Goal: Task Accomplishment & Management: Manage account settings

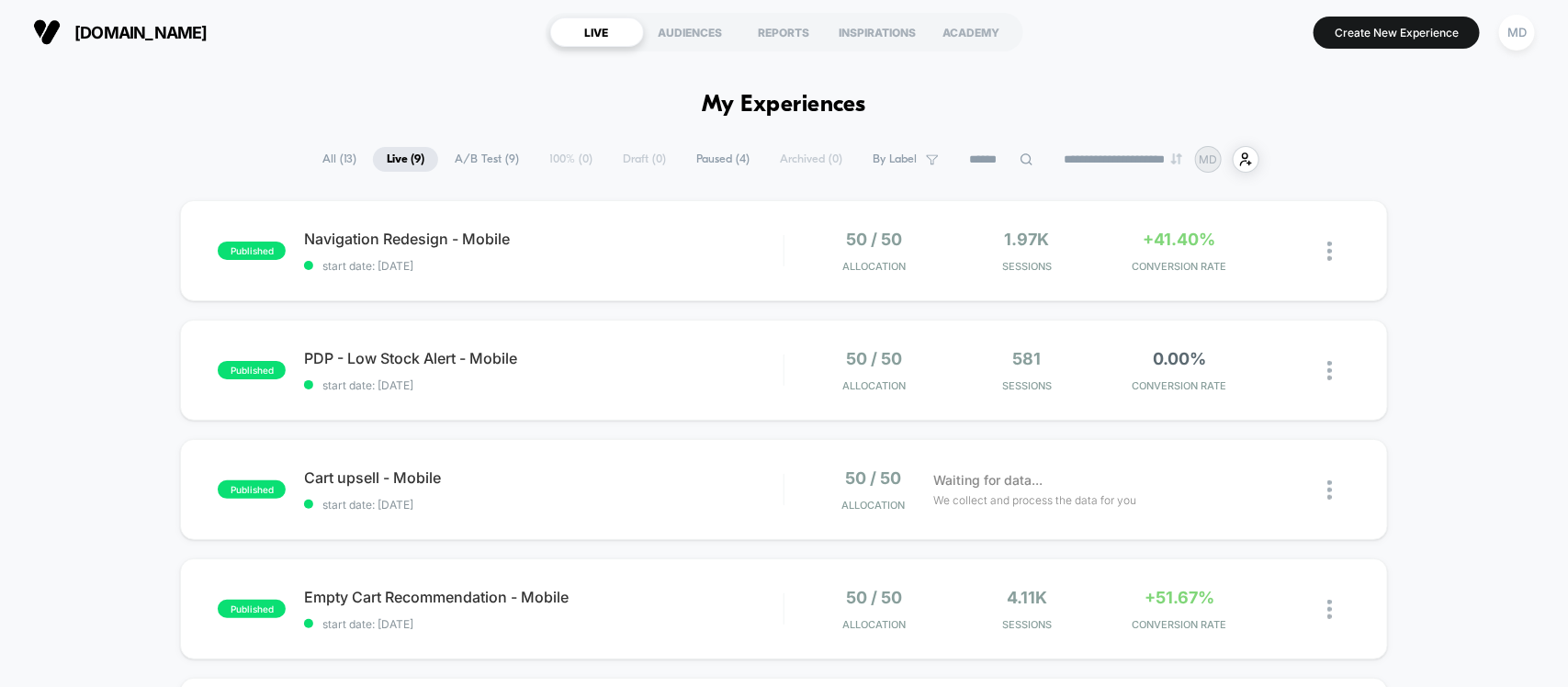
click at [1292, 245] on icon at bounding box center [1289, 251] width 14 height 14
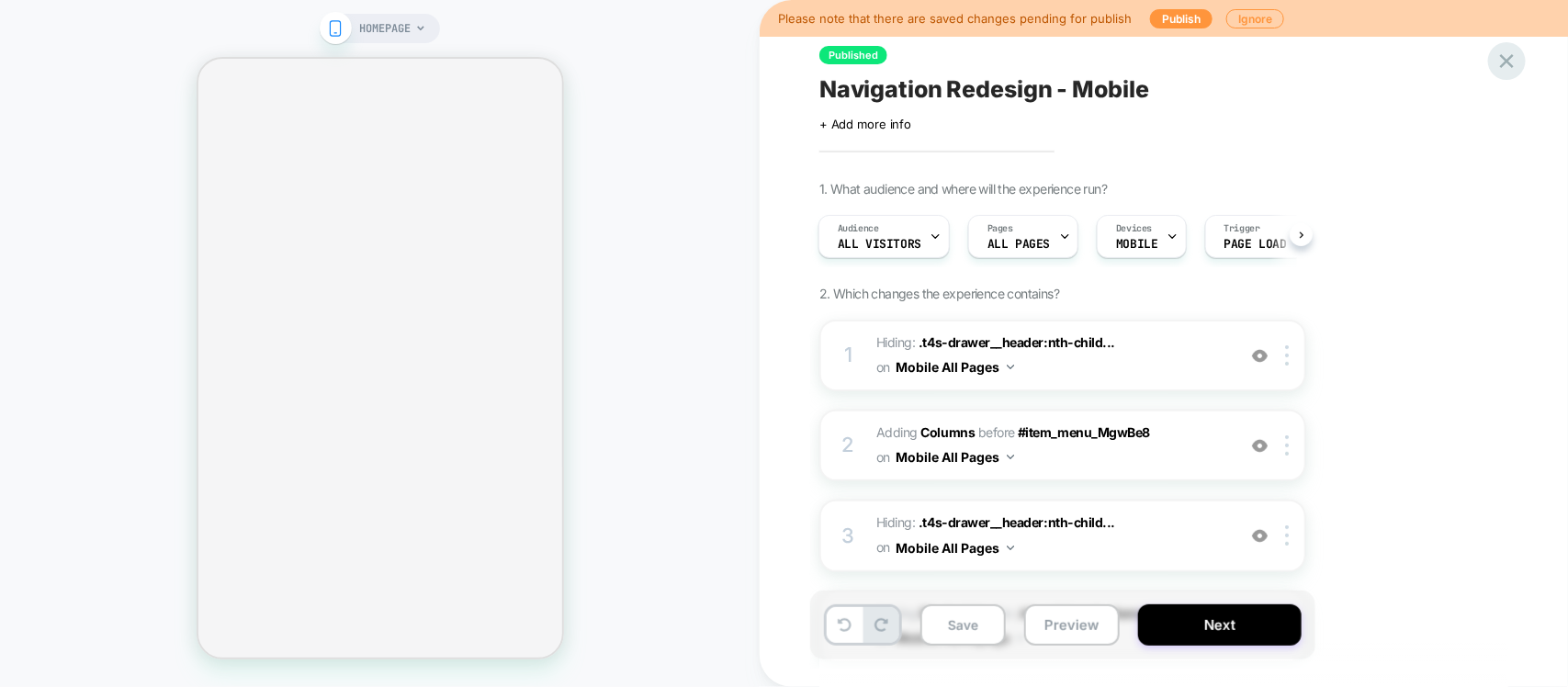
click at [1496, 47] on div "Published Navigation Redesign - Mobile Click to edit experience details + Add m…" at bounding box center [1154, 344] width 689 height 650
click at [1504, 58] on icon at bounding box center [1506, 61] width 14 height 14
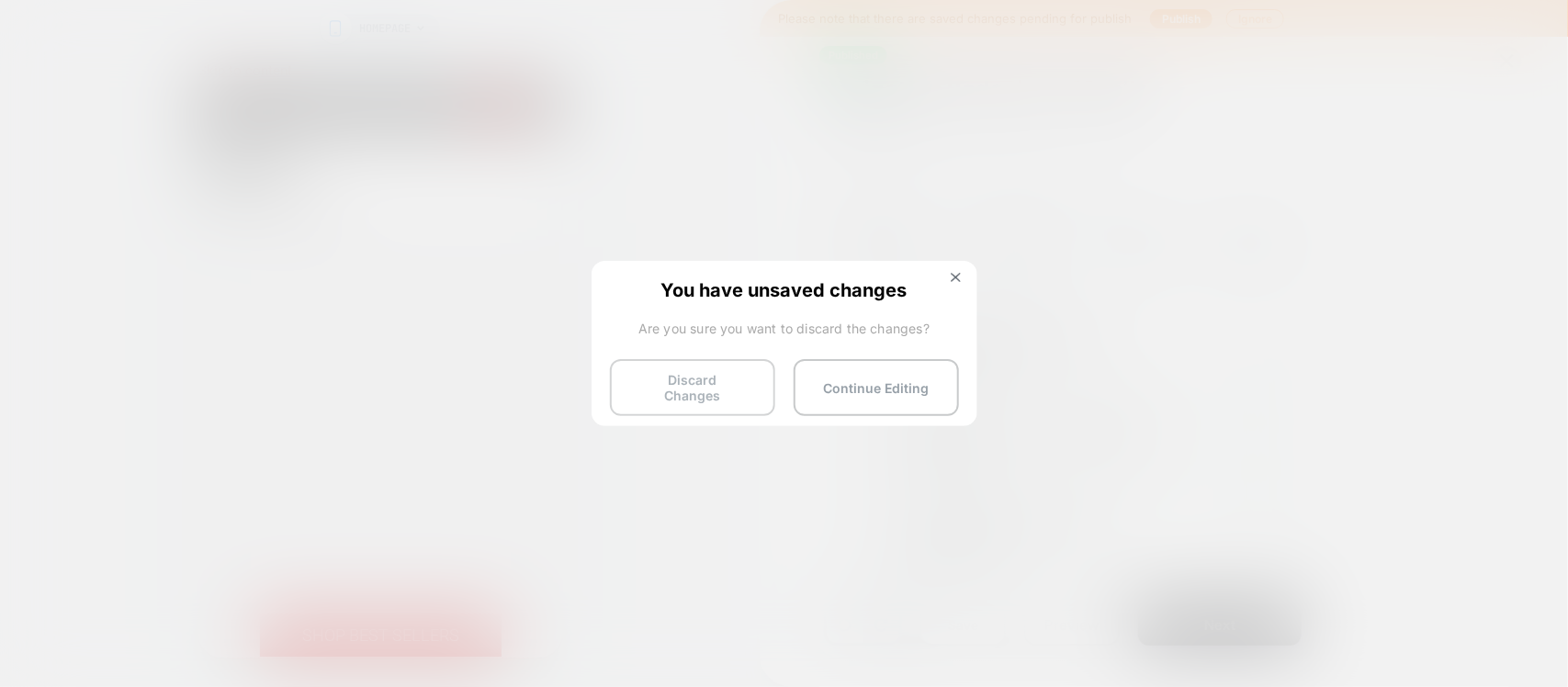
click at [706, 384] on button "Discard Changes" at bounding box center [693, 387] width 165 height 57
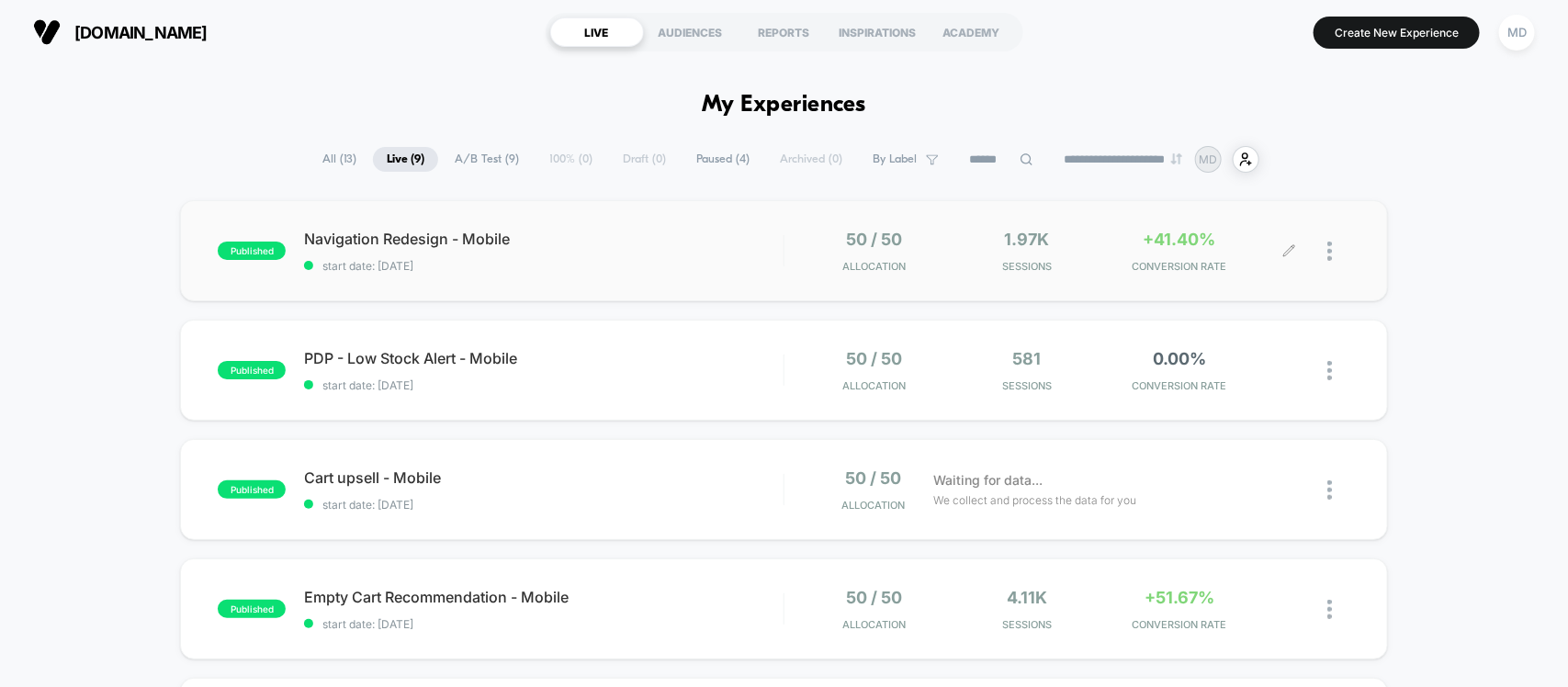
click at [1332, 258] on div at bounding box center [1338, 251] width 23 height 43
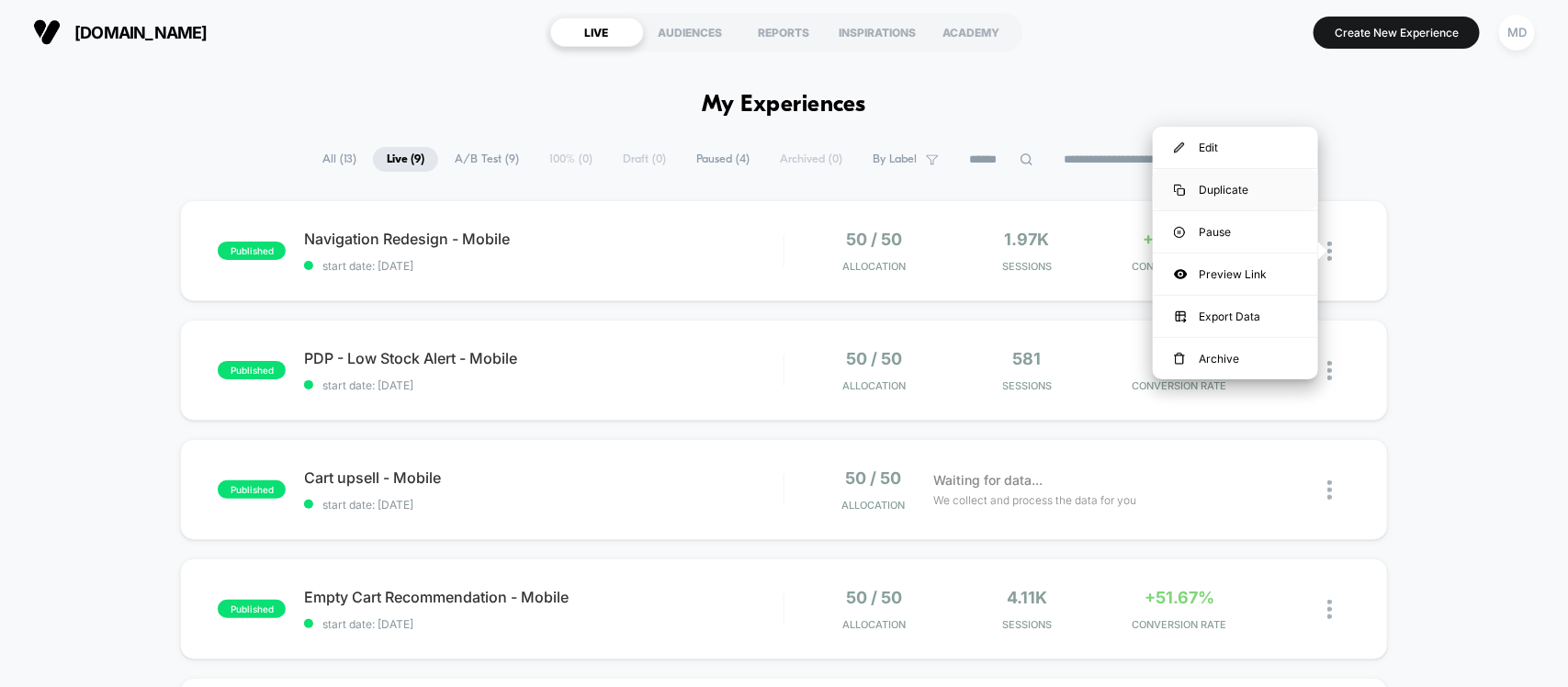
click at [1215, 190] on div "Duplicate" at bounding box center [1235, 189] width 165 height 41
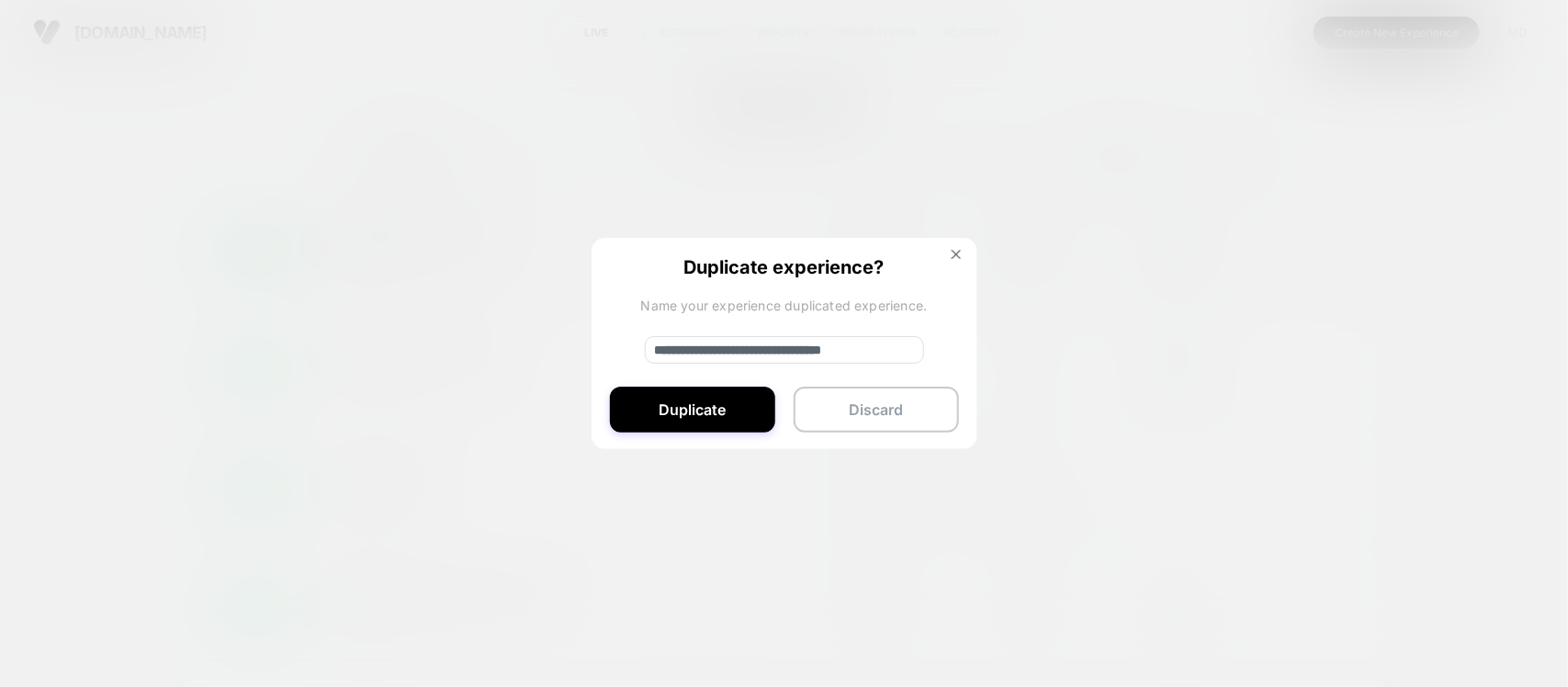
drag, startPoint x: 733, startPoint y: 343, endPoint x: 486, endPoint y: 349, distance: 247.1
click at [1327, 273] on div "**********" at bounding box center [1338, 251] width 23 height 43
click at [739, 350] on input "**********" at bounding box center [784, 350] width 279 height 27
drag, startPoint x: 809, startPoint y: 346, endPoint x: 566, endPoint y: 349, distance: 243.0
click at [1327, 273] on div "**********" at bounding box center [1338, 251] width 23 height 43
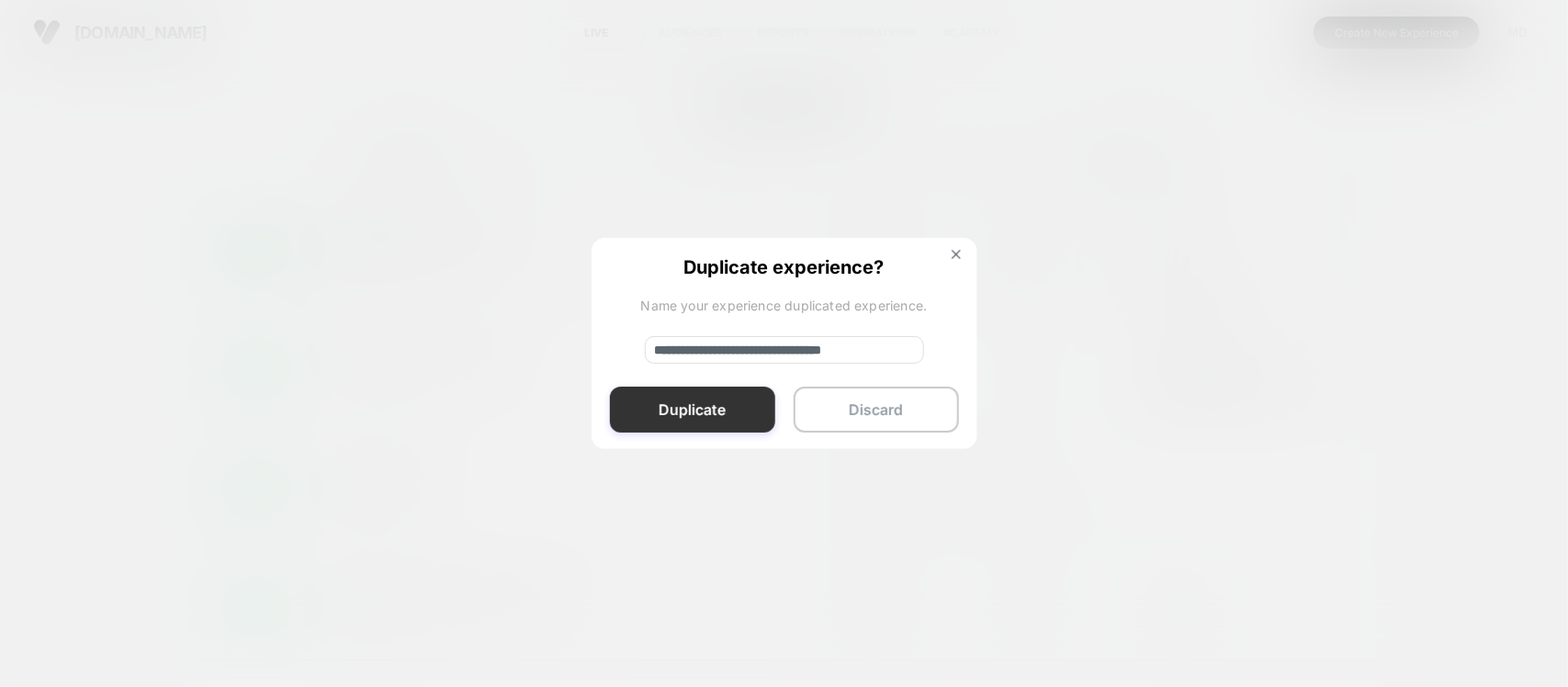
click at [701, 423] on button "Duplicate" at bounding box center [693, 410] width 165 height 46
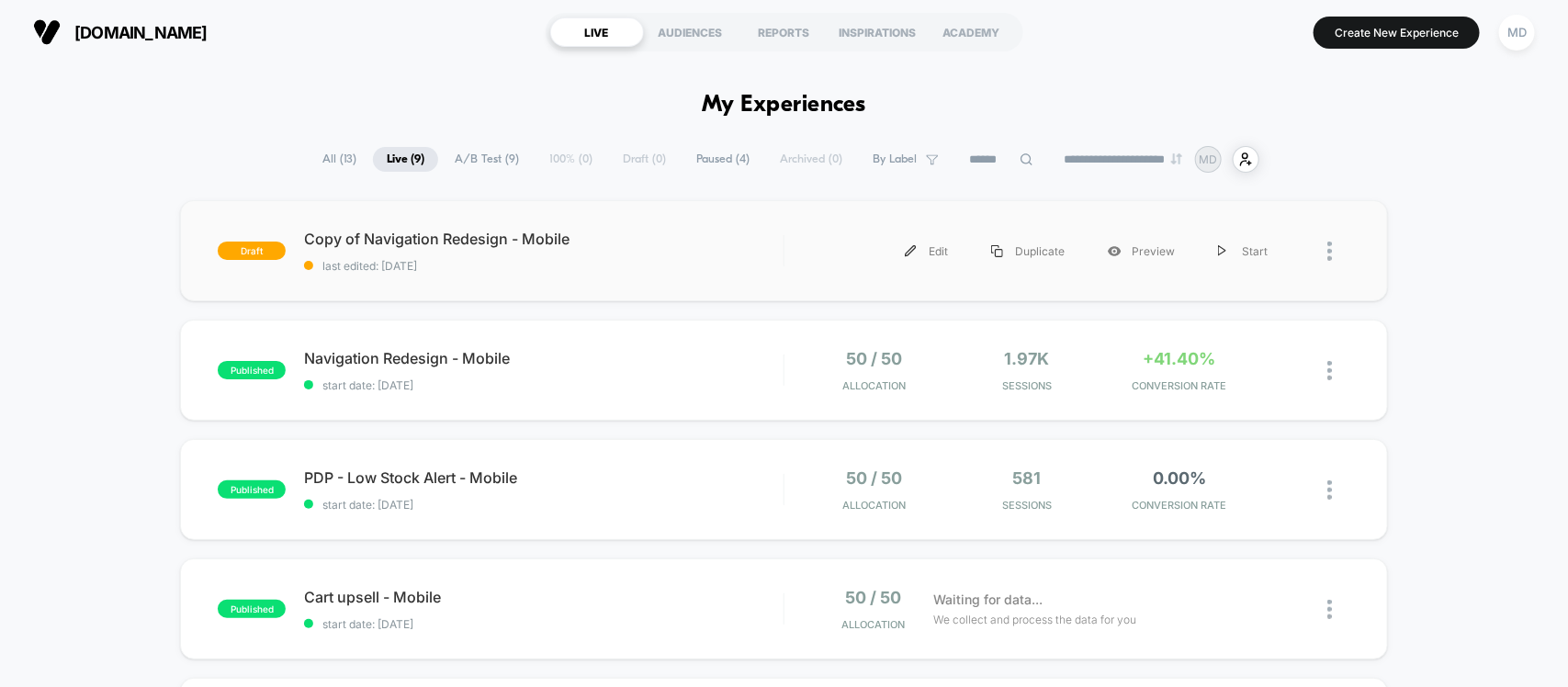
click at [827, 258] on div "Edit Duplicate Preview Start" at bounding box center [1046, 251] width 485 height 41
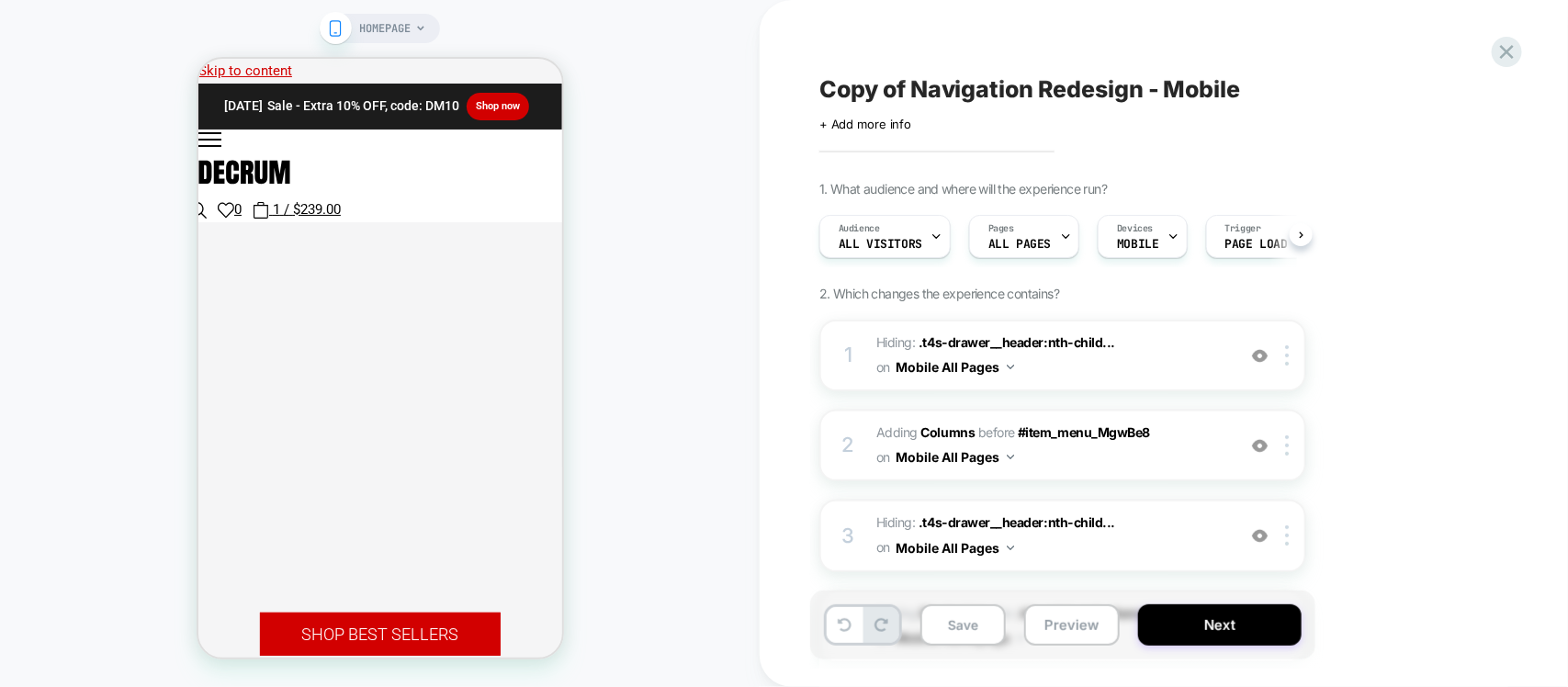
scroll to position [0, 1]
click at [225, 138] on icon at bounding box center [211, 139] width 27 height 15
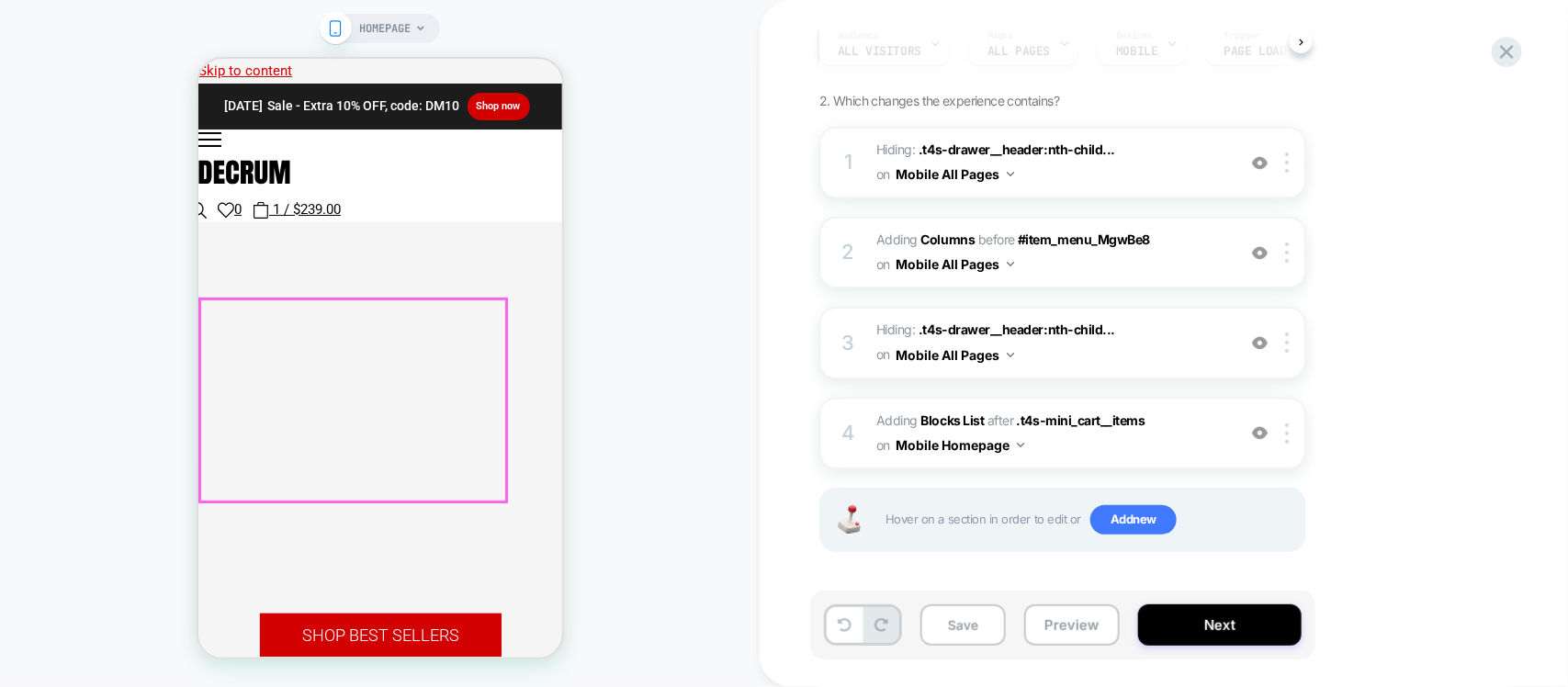
scroll to position [0, 0]
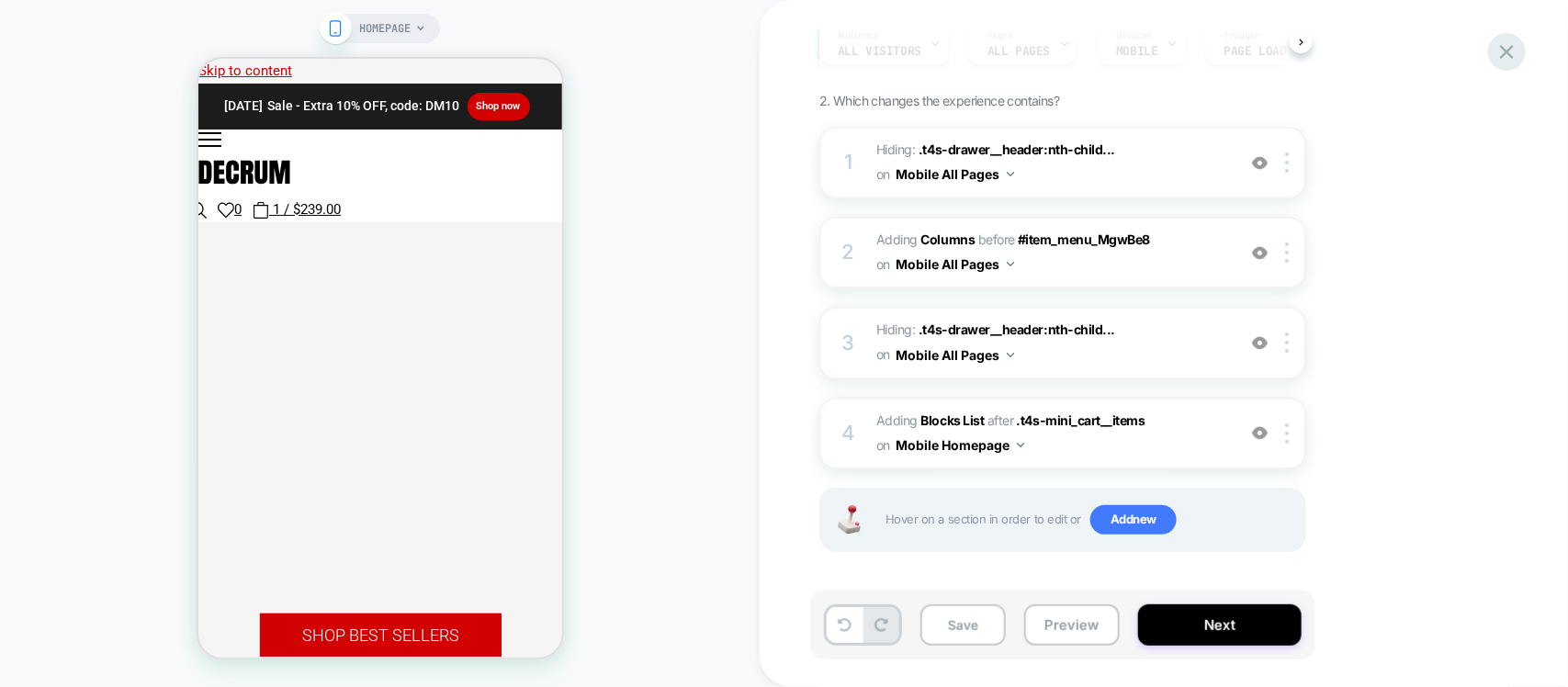
click at [1506, 47] on icon at bounding box center [1507, 52] width 24 height 24
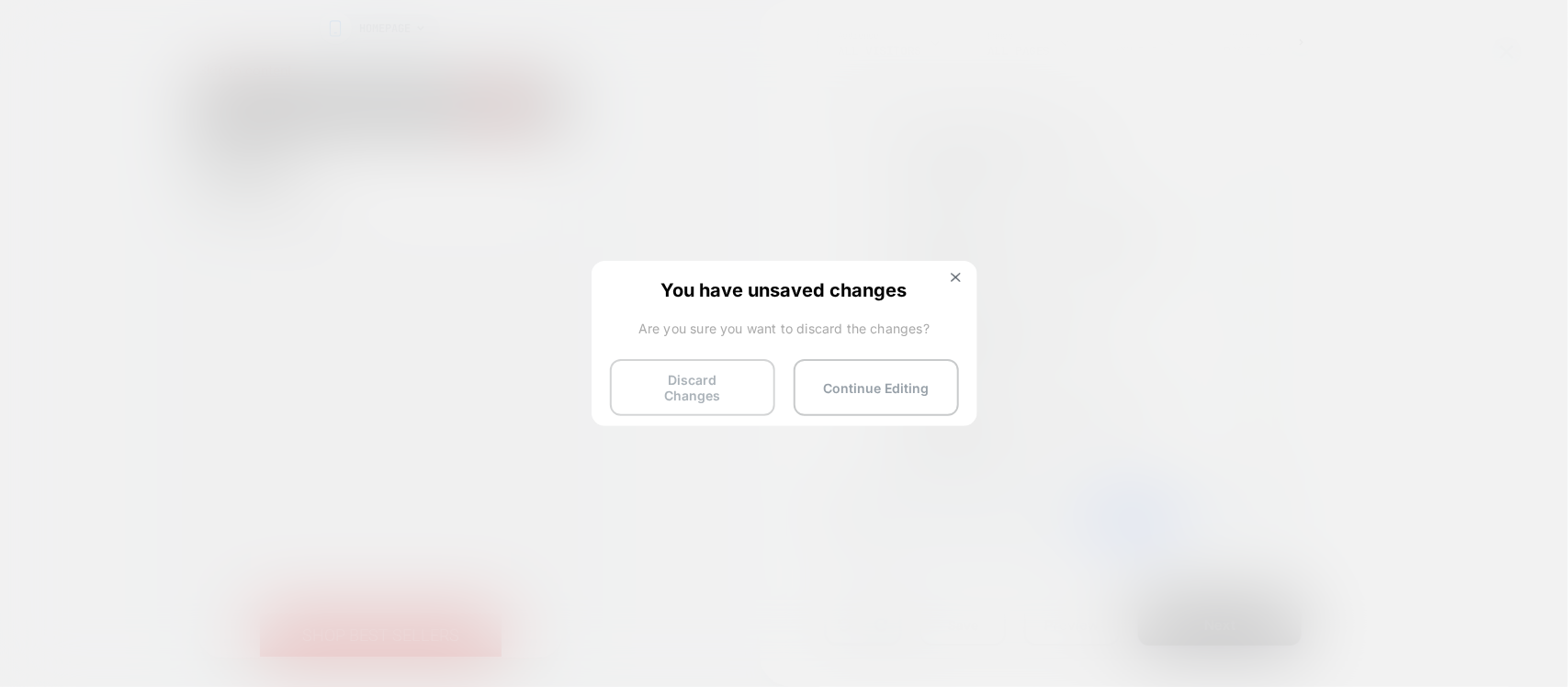
click at [675, 381] on button "Discard Changes" at bounding box center [693, 387] width 165 height 57
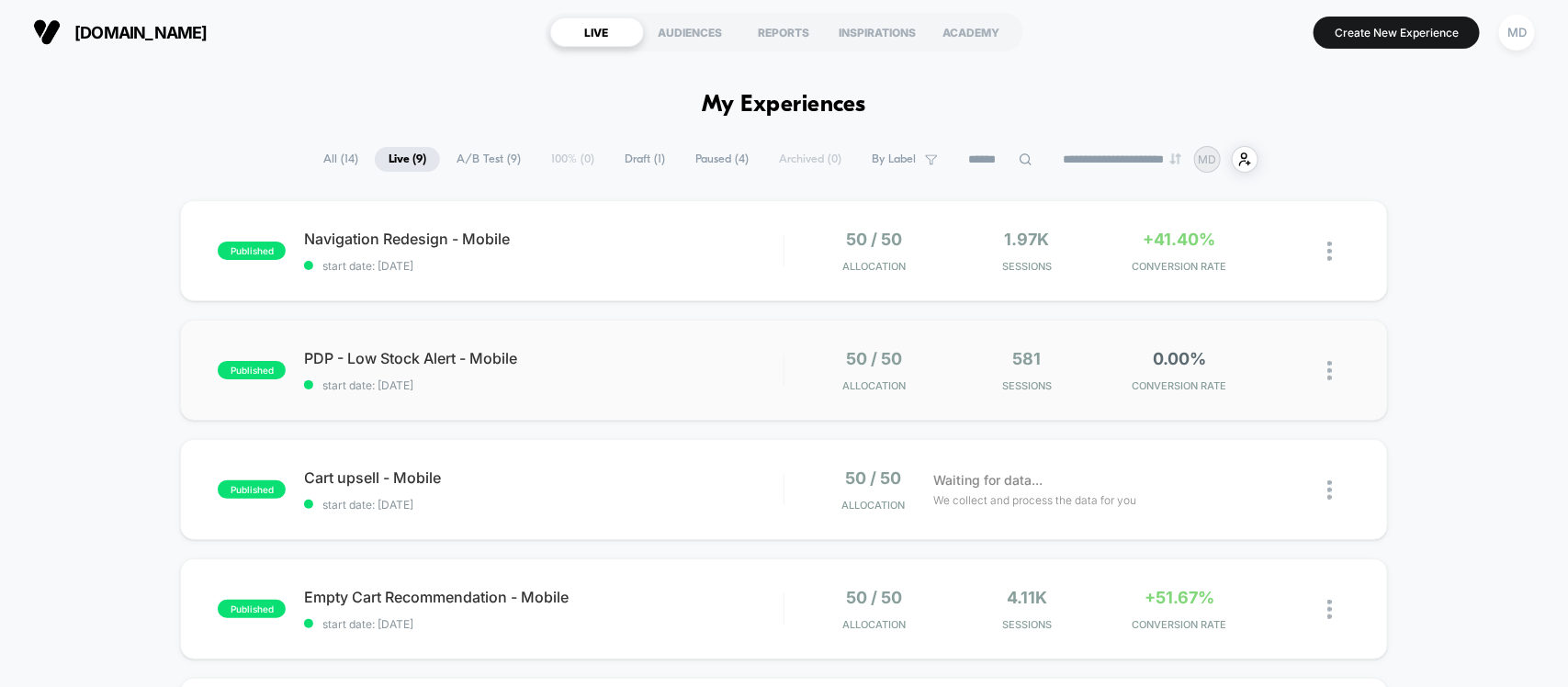
click at [1327, 368] on img at bounding box center [1329, 370] width 5 height 20
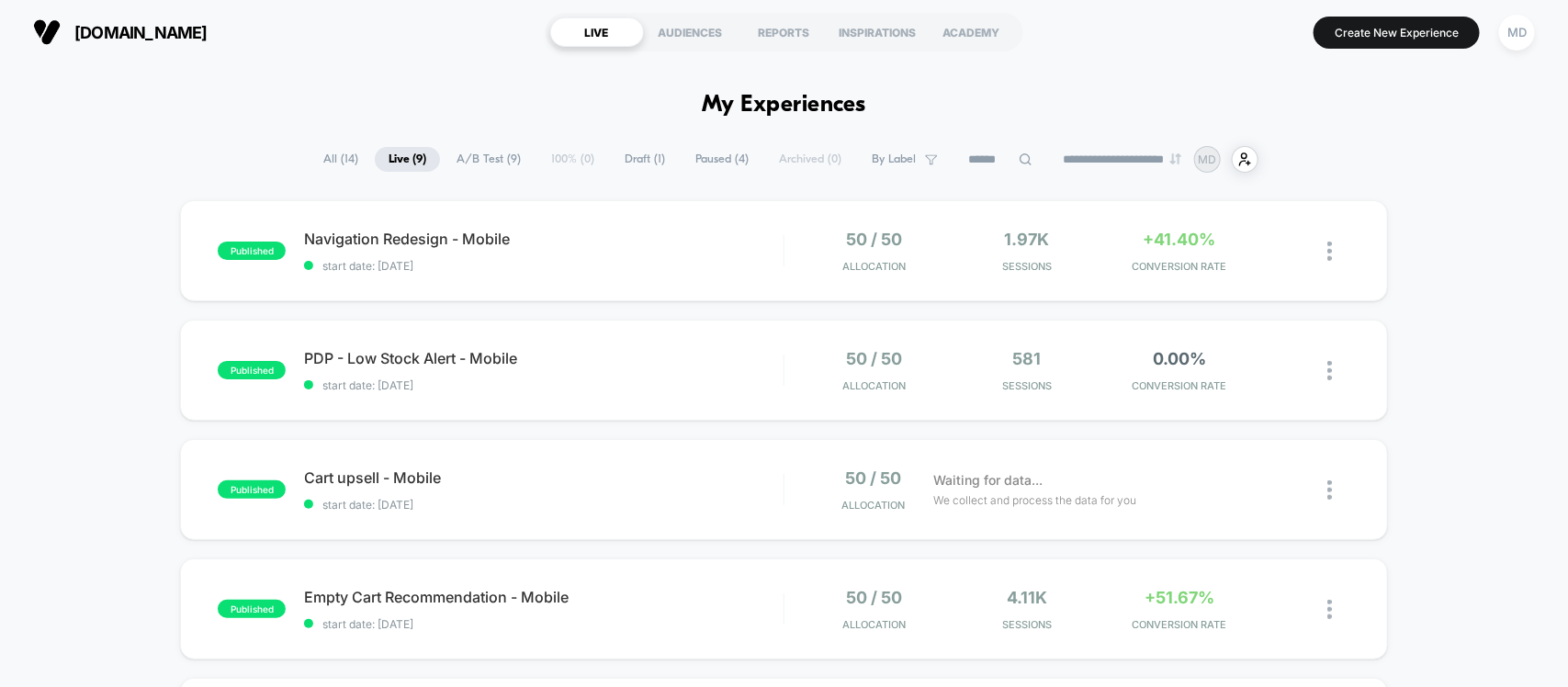
click at [650, 163] on span "Draft ( 1 )" at bounding box center [645, 159] width 68 height 24
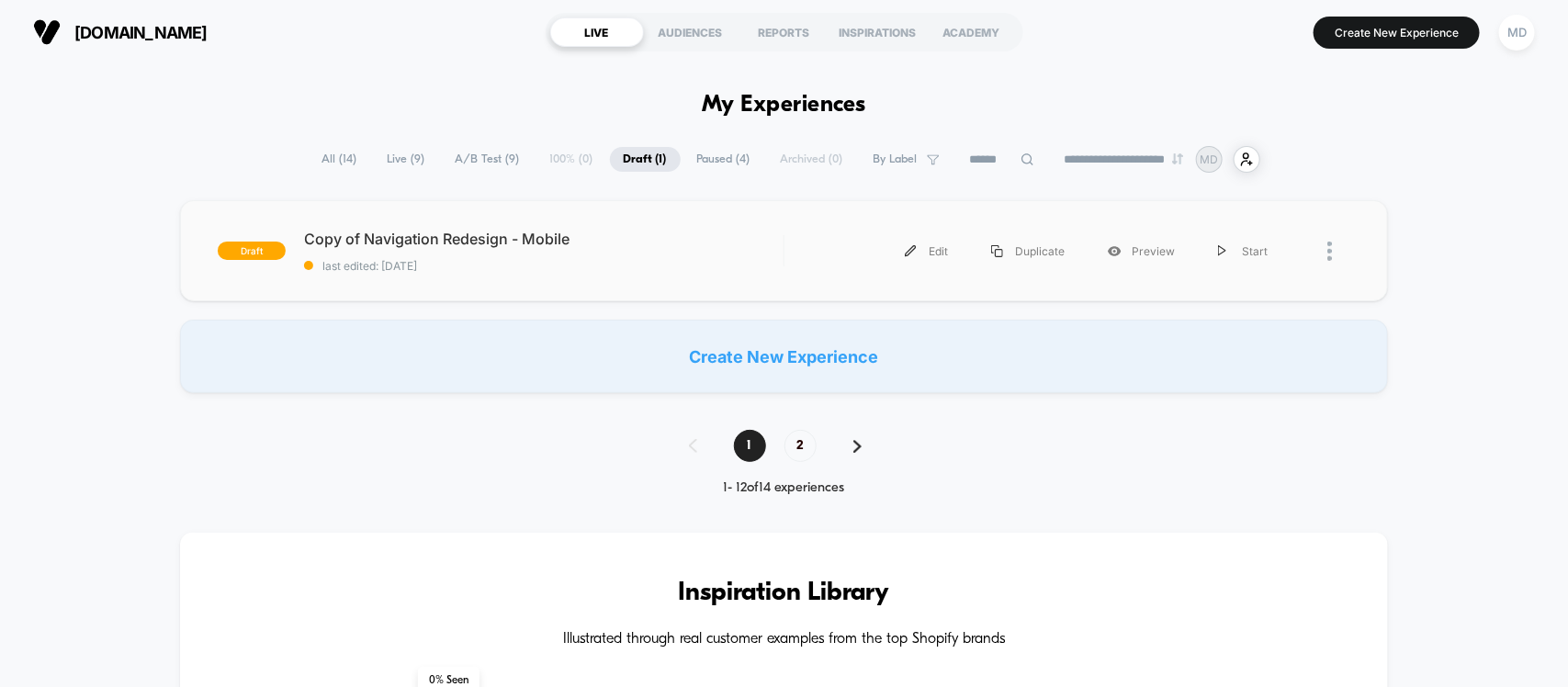
click at [1333, 253] on div at bounding box center [1338, 251] width 23 height 41
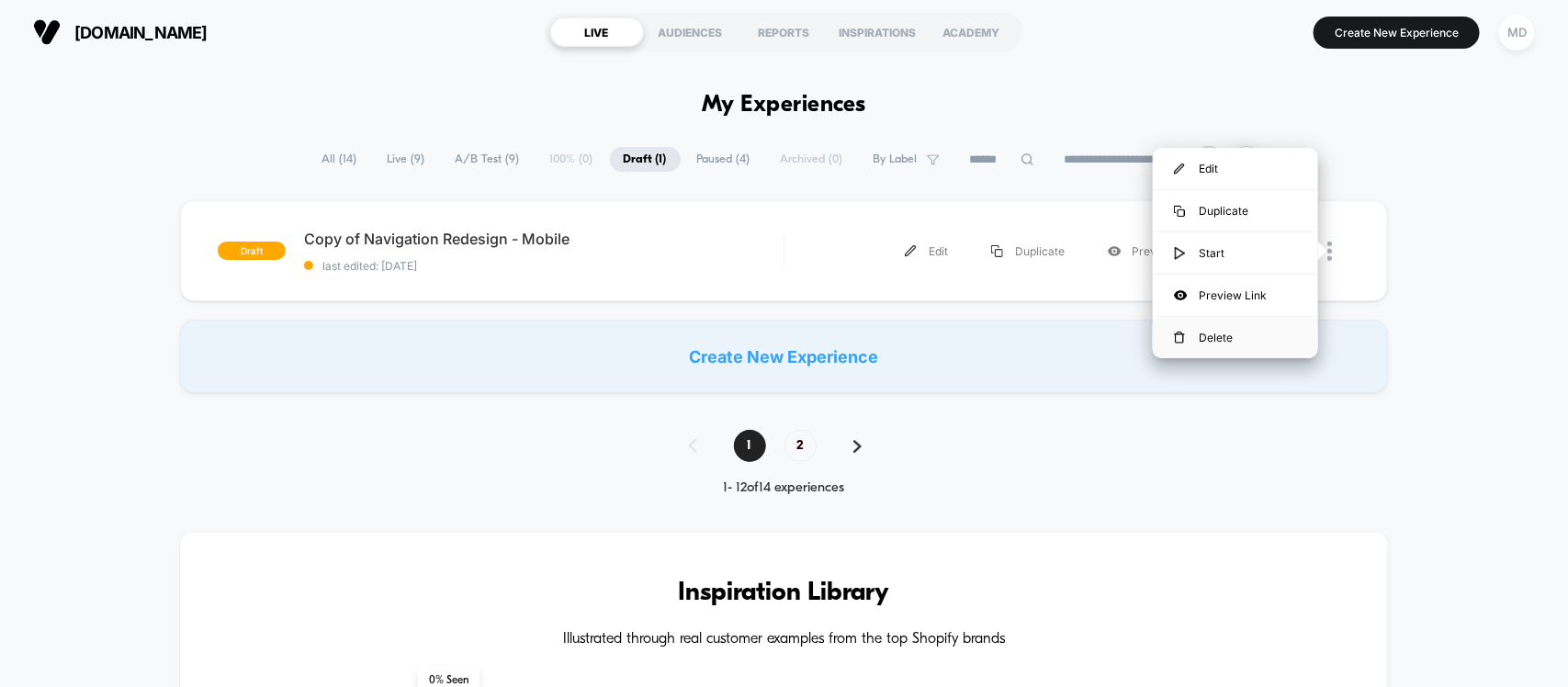
click at [1219, 347] on div "Delete" at bounding box center [1235, 337] width 165 height 41
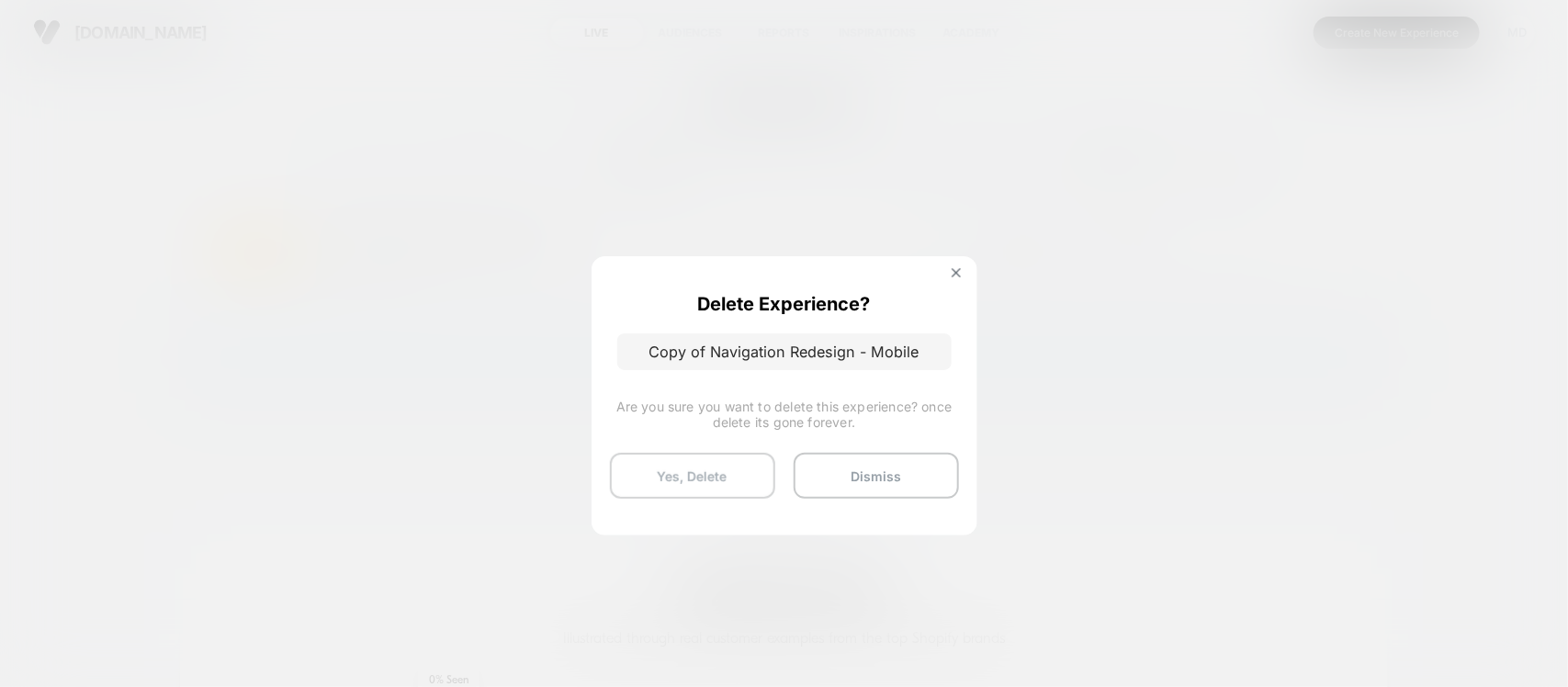
click at [682, 485] on button "Yes, Delete" at bounding box center [693, 475] width 165 height 46
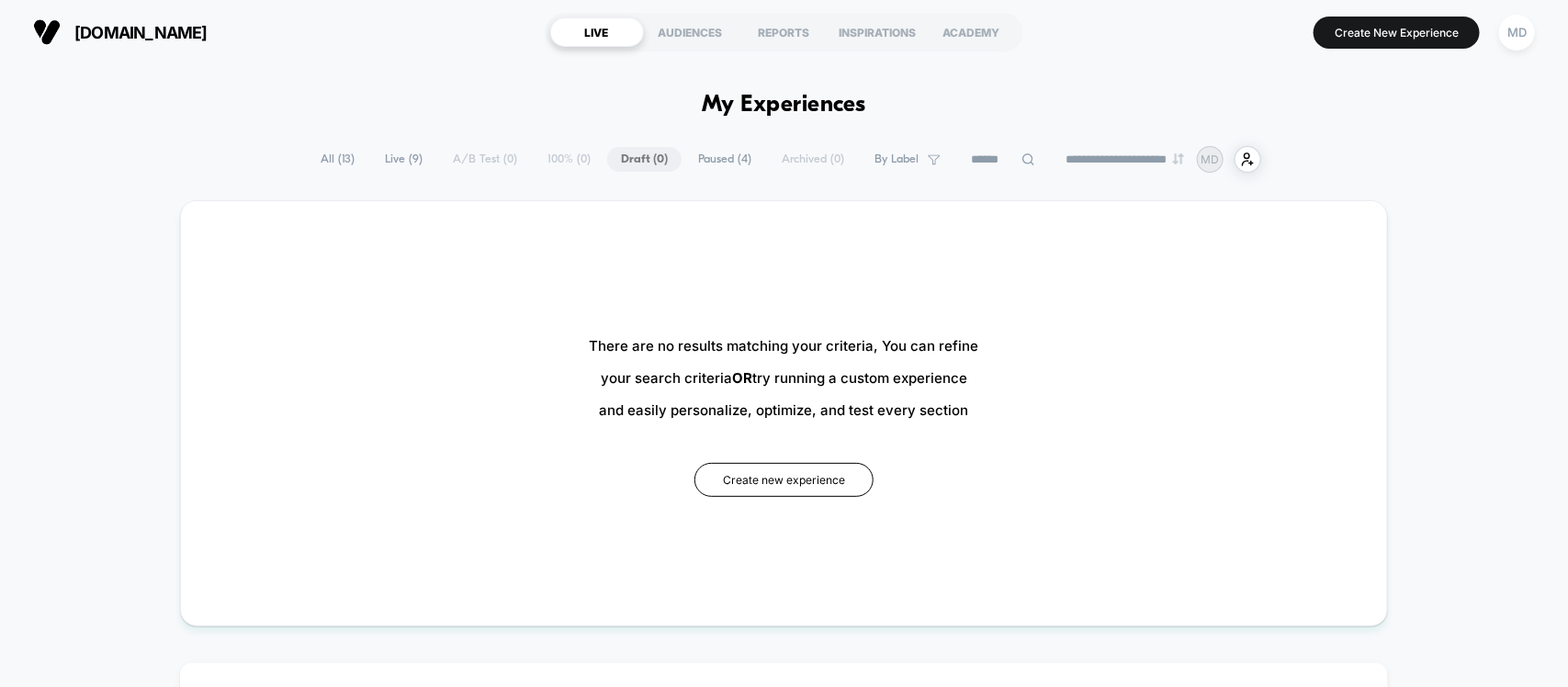
click at [396, 155] on span "Live ( 9 )" at bounding box center [404, 159] width 66 height 24
